Goal: Transaction & Acquisition: Purchase product/service

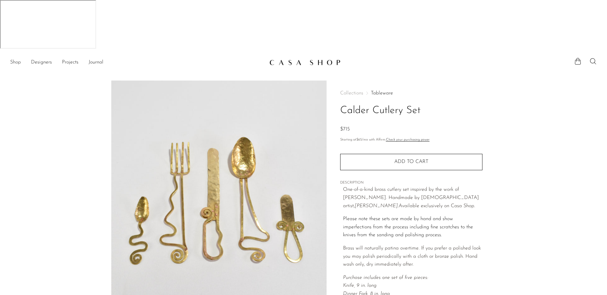
click at [16, 58] on link "Shop" at bounding box center [15, 62] width 11 height 8
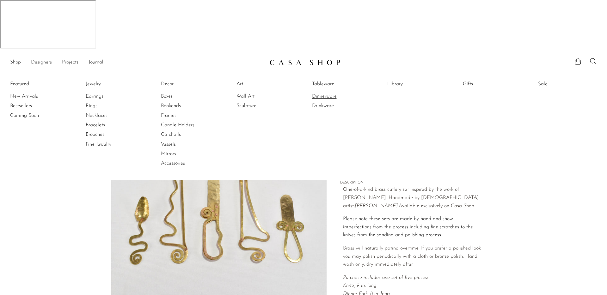
click at [322, 93] on link "Dinnerware" at bounding box center [335, 96] width 47 height 7
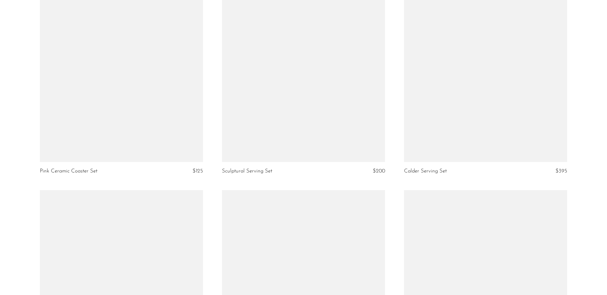
scroll to position [3000, 0]
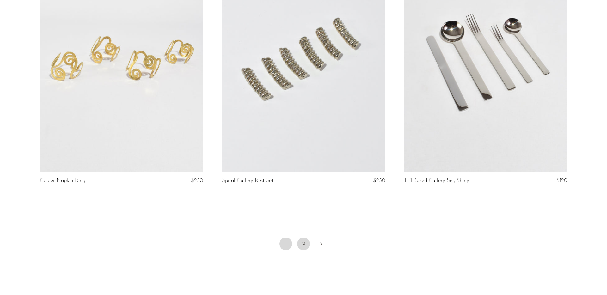
click at [309, 238] on link "2" at bounding box center [303, 244] width 13 height 13
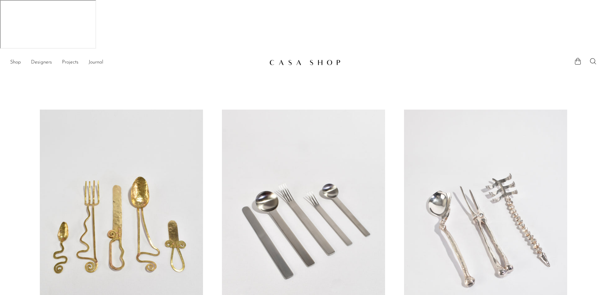
scroll to position [423, 0]
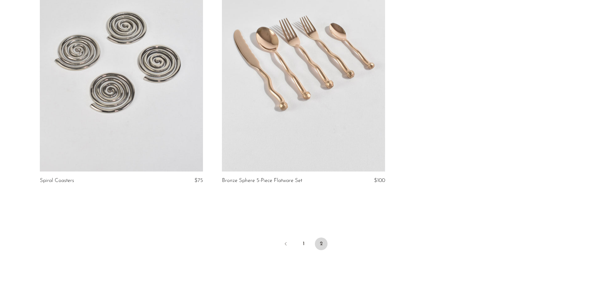
click at [296, 63] on link at bounding box center [303, 57] width 163 height 228
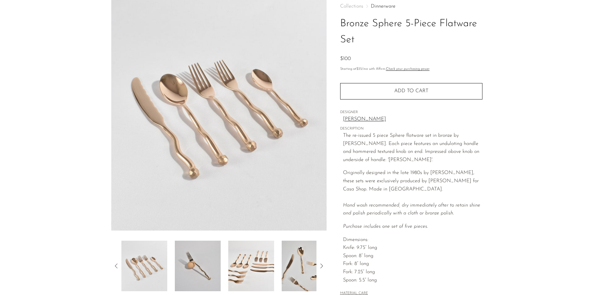
scroll to position [86, 0]
click at [262, 242] on img at bounding box center [251, 267] width 46 height 51
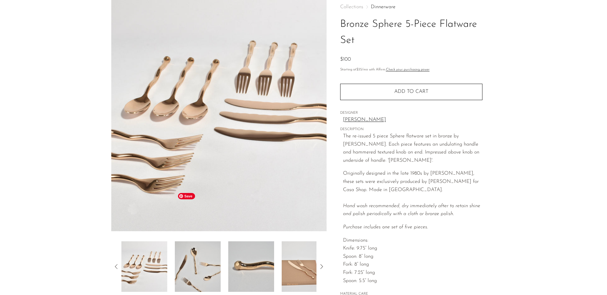
click at [209, 242] on img at bounding box center [198, 267] width 46 height 51
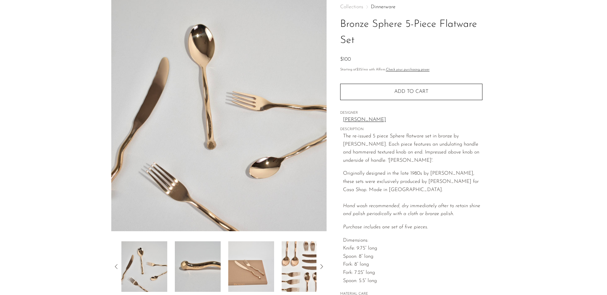
click at [221, 242] on div at bounding box center [218, 267] width 195 height 51
click at [312, 242] on img at bounding box center [305, 267] width 46 height 51
